Goal: Obtain resource: Download file/media

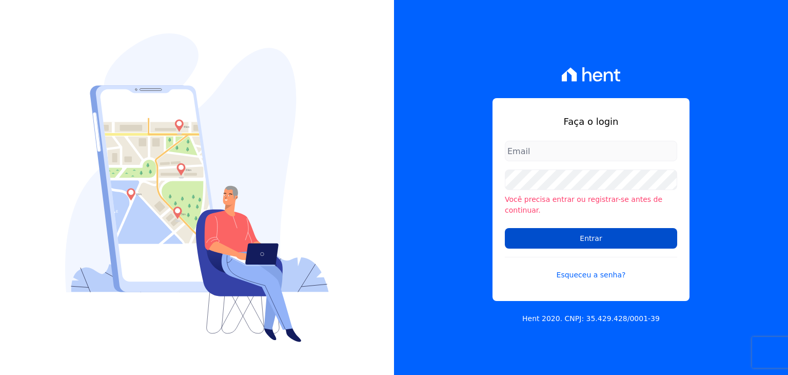
type input "[EMAIL_ADDRESS][DOMAIN_NAME]"
click at [565, 230] on input "Entrar" at bounding box center [591, 238] width 172 height 21
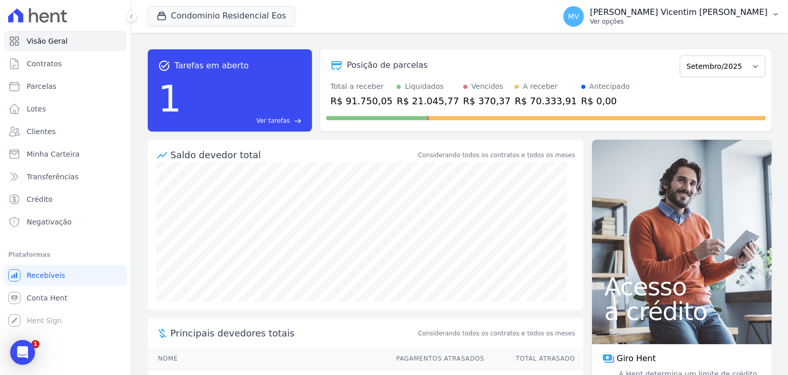
click at [720, 17] on p "[PERSON_NAME] Vicentim [PERSON_NAME]" at bounding box center [679, 12] width 178 height 10
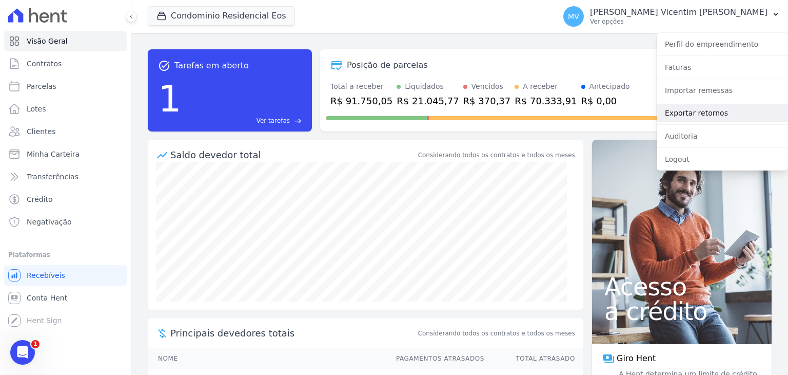
click at [707, 111] on link "Exportar retornos" at bounding box center [722, 113] width 131 height 18
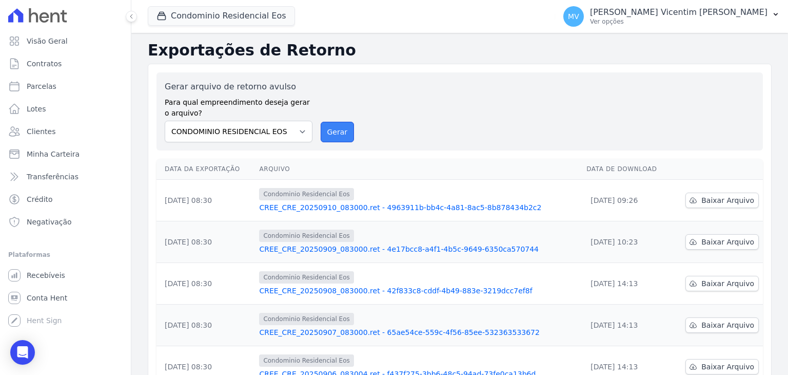
click at [334, 132] on button "Gerar" at bounding box center [338, 132] width 34 height 21
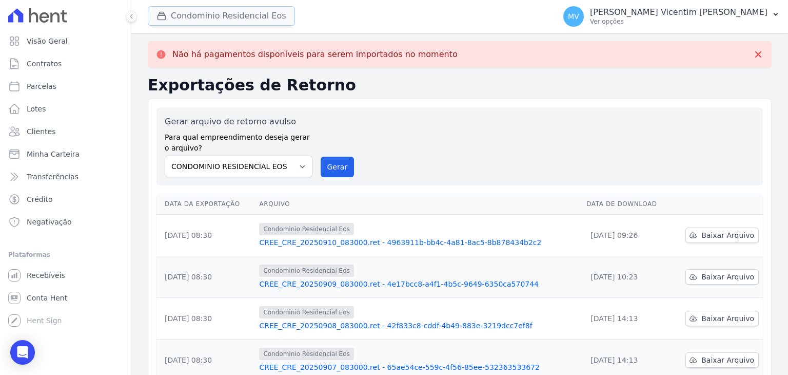
click at [202, 23] on button "Condominio Residencial Eos" at bounding box center [221, 16] width 147 height 20
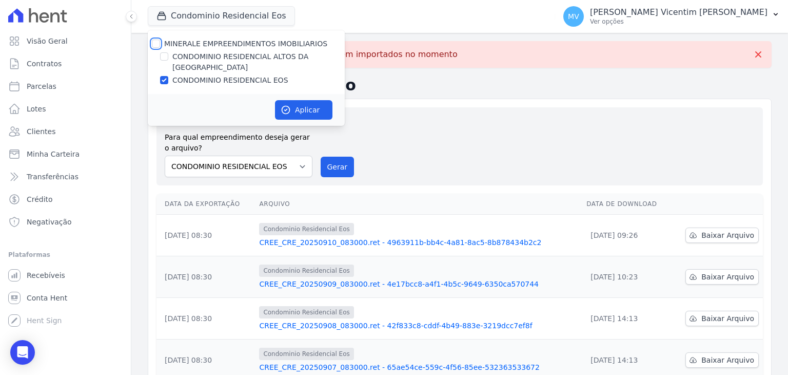
click at [156, 42] on input "MINERALE EMPREENDIMENTOS IMOBILIARIOS" at bounding box center [156, 44] width 8 height 8
checkbox input "true"
click at [156, 42] on input "MINERALE EMPREENDIMENTOS IMOBILIARIOS" at bounding box center [156, 44] width 8 height 8
checkbox input "false"
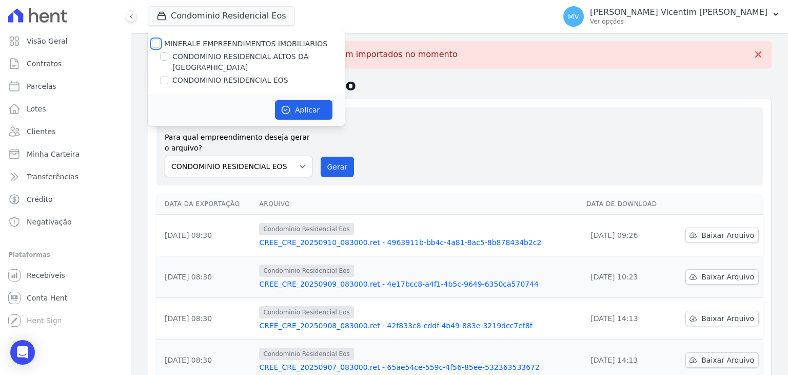
checkbox input "false"
click at [164, 60] on input "CONDOMINIO RESIDENCIAL ALTOS DA BRASIL" at bounding box center [164, 56] width 8 height 8
checkbox input "true"
click at [301, 107] on button "Aplicar" at bounding box center [303, 110] width 57 height 20
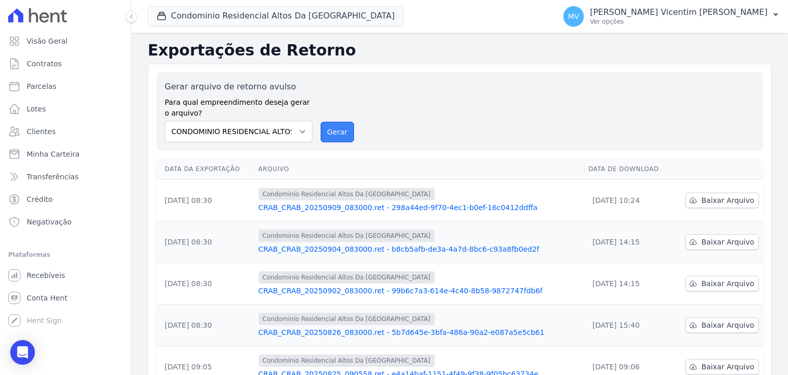
click at [346, 134] on button "Gerar" at bounding box center [338, 132] width 34 height 21
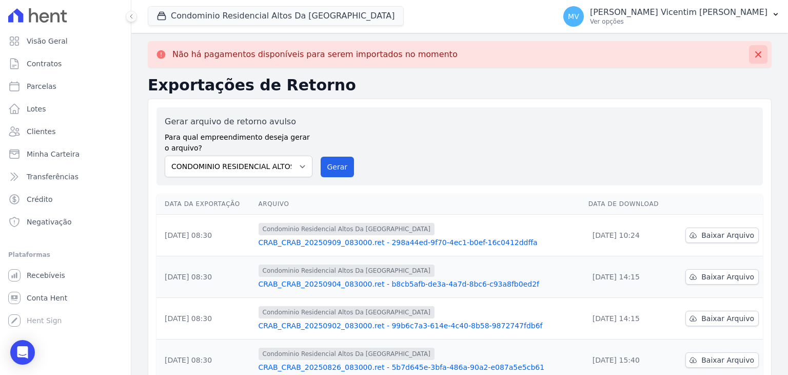
click at [756, 54] on icon at bounding box center [759, 54] width 6 height 6
